Goal: Task Accomplishment & Management: Use online tool/utility

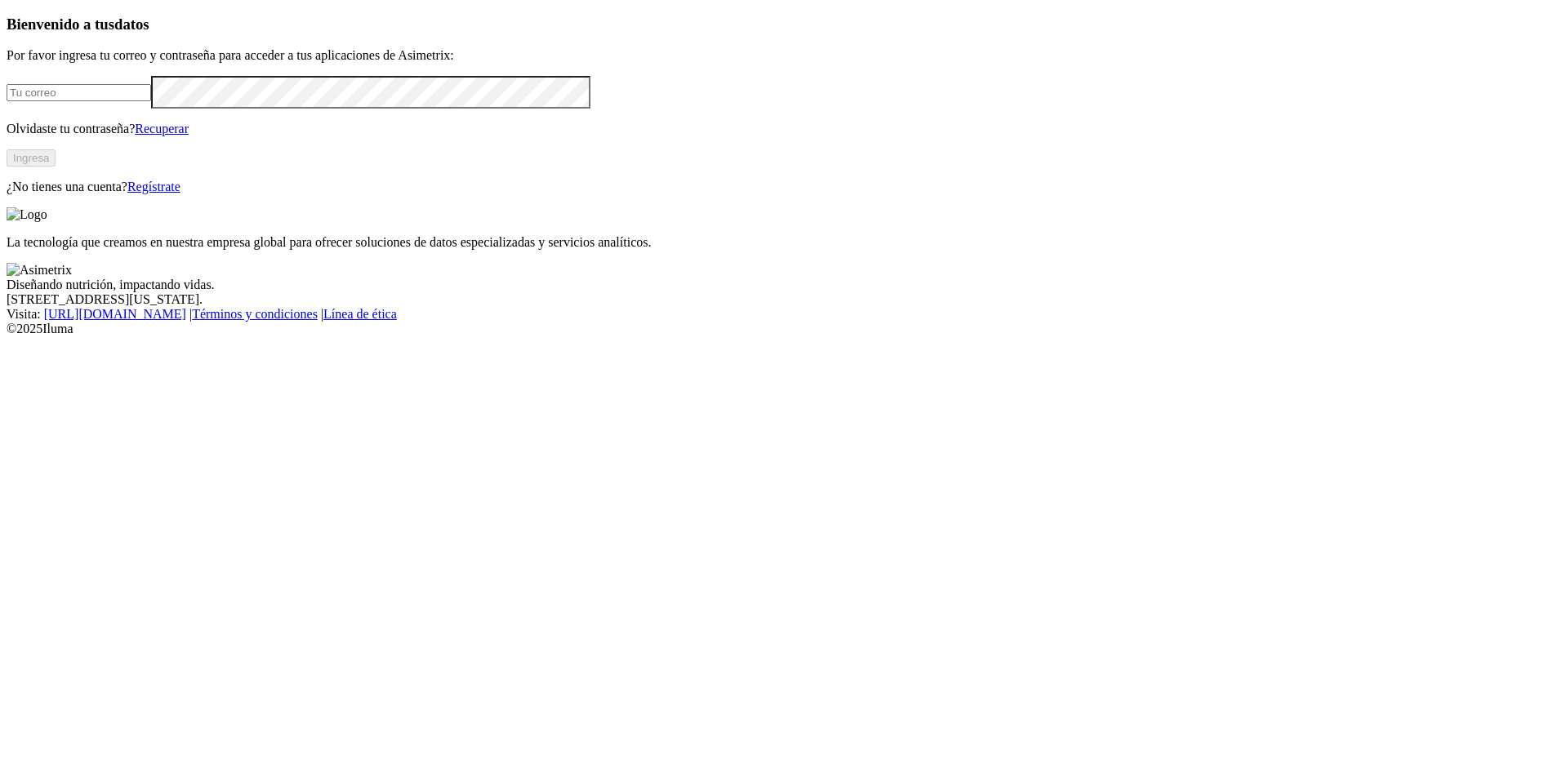
type input "[PERSON_NAME][EMAIL_ADDRESS][PERSON_NAME][DOMAIN_NAME]"
click at [55, 167] on button "Ingresa" at bounding box center [32, 157] width 49 height 17
